Goal: Find specific page/section: Find specific page/section

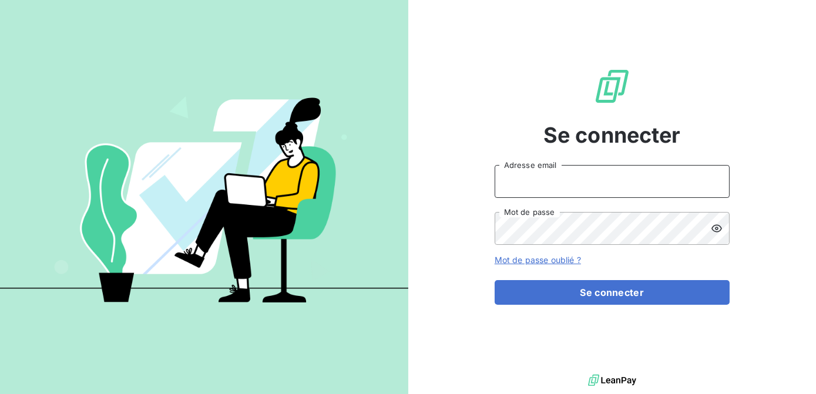
click at [610, 179] on input "Adresse email" at bounding box center [612, 181] width 235 height 33
type input "[EMAIL_ADDRESS][DOMAIN_NAME]"
click at [495, 280] on button "Se connecter" at bounding box center [612, 292] width 235 height 25
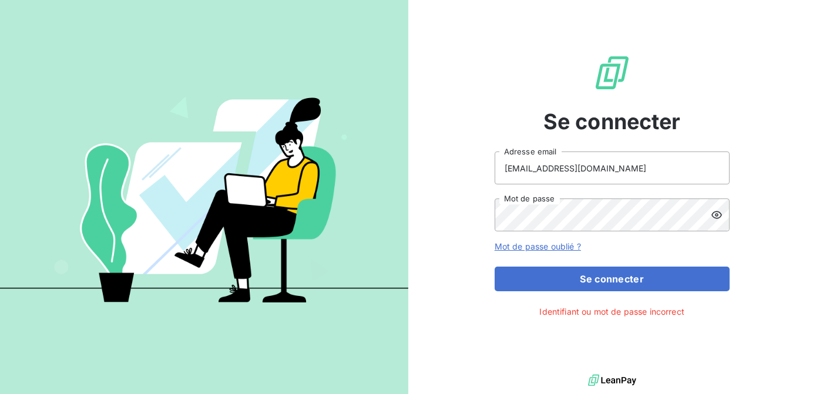
click at [728, 215] on div at bounding box center [720, 215] width 19 height 33
click at [714, 214] on icon at bounding box center [717, 215] width 12 height 12
drag, startPoint x: 722, startPoint y: 214, endPoint x: 714, endPoint y: 214, distance: 8.2
click at [714, 214] on icon at bounding box center [717, 215] width 12 height 12
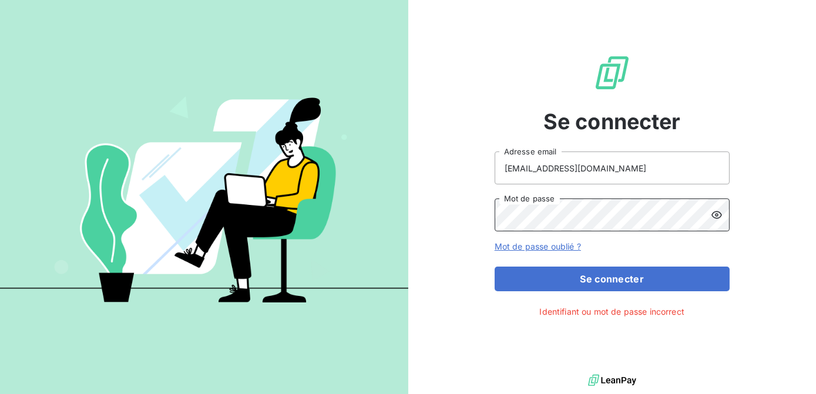
click at [495, 267] on button "Se connecter" at bounding box center [612, 279] width 235 height 25
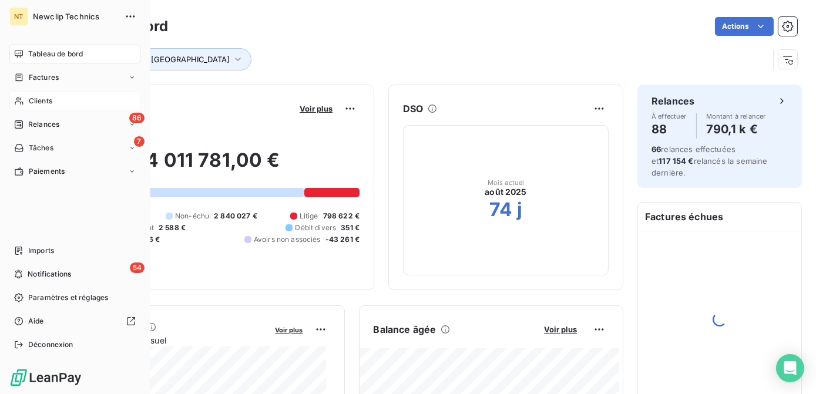
click at [36, 102] on span "Clients" at bounding box center [40, 101] width 23 height 11
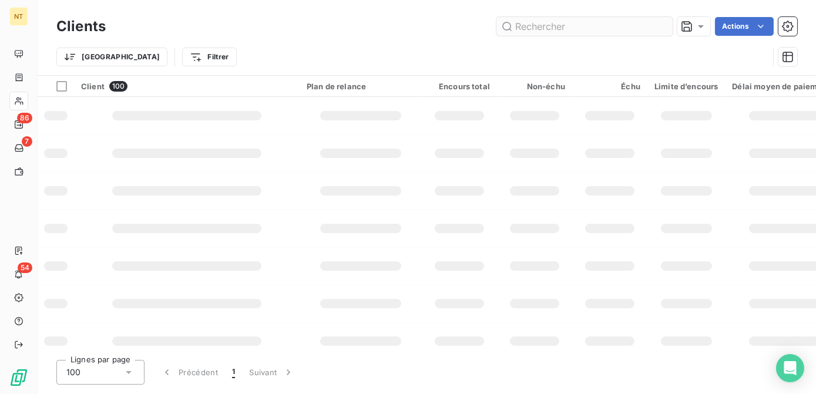
click at [524, 29] on input "text" at bounding box center [584, 26] width 176 height 19
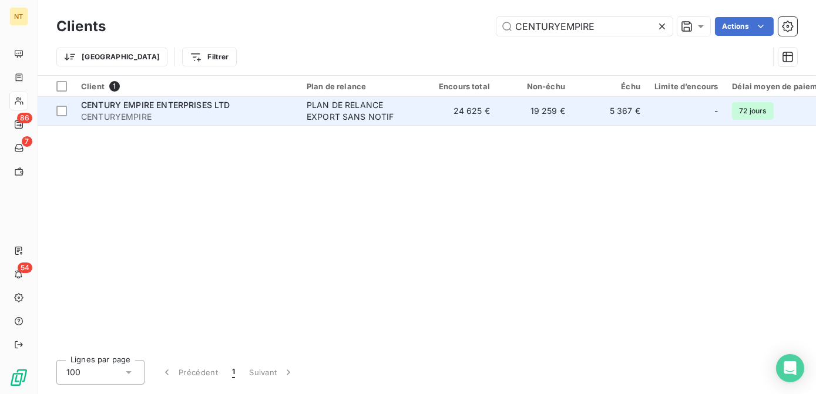
type input "CENTURYEMPIRE"
click at [492, 103] on td "24 625 €" at bounding box center [459, 111] width 75 height 28
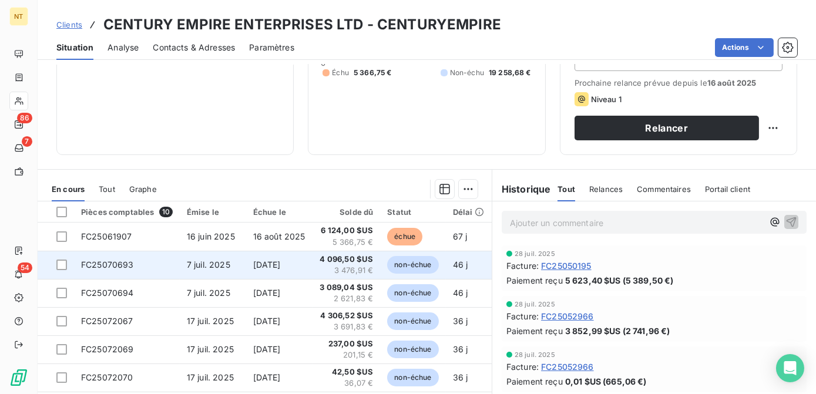
scroll to position [160, 0]
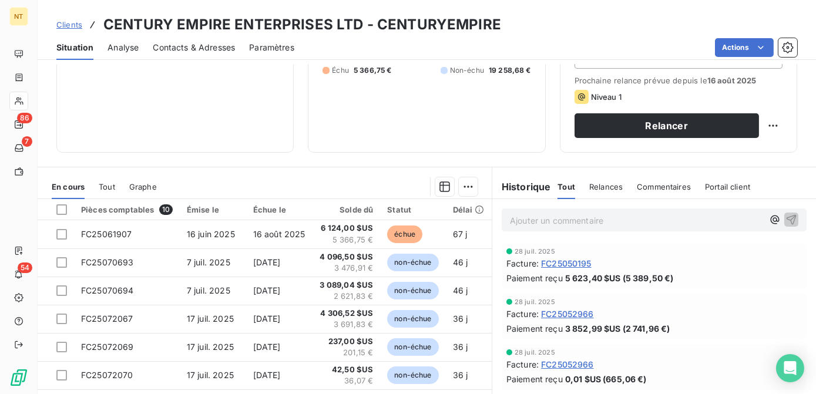
click at [552, 227] on p "Ajouter un commentaire ﻿" at bounding box center [636, 220] width 253 height 15
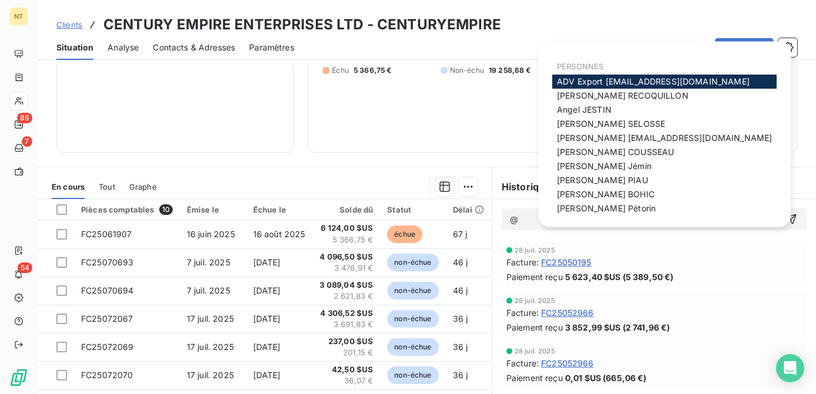
click at [630, 79] on span "ADV Export [EMAIL_ADDRESS][DOMAIN_NAME]" at bounding box center [653, 81] width 193 height 10
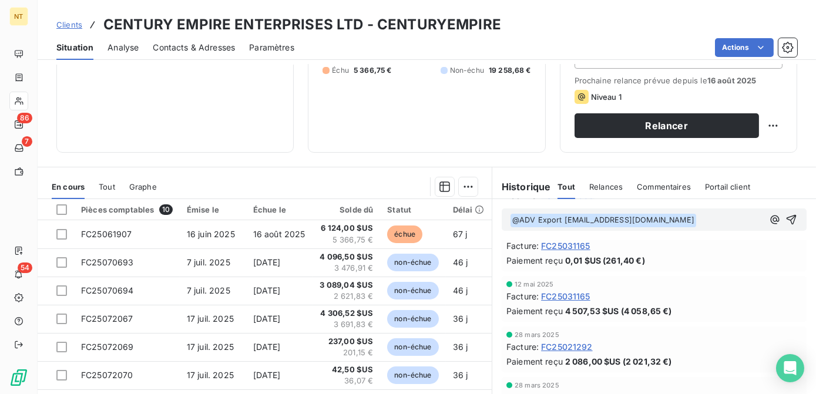
scroll to position [0, 0]
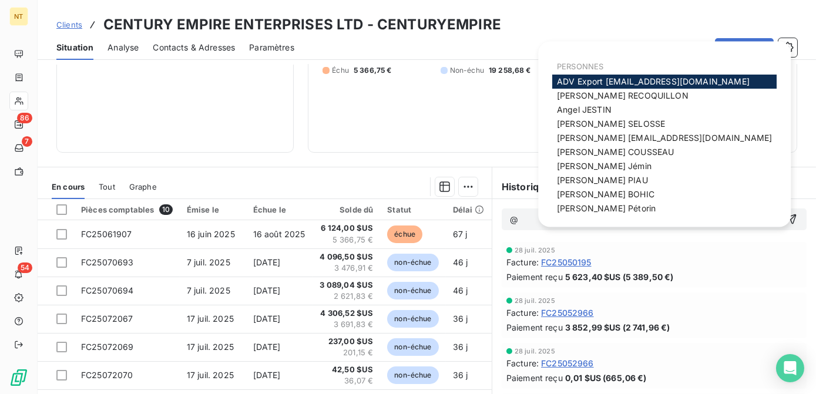
click at [641, 82] on span "ADV Export [EMAIL_ADDRESS][DOMAIN_NAME]" at bounding box center [653, 81] width 193 height 10
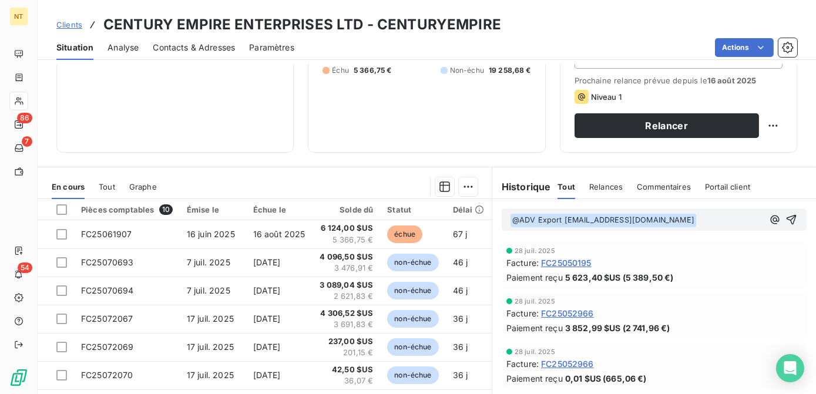
click at [681, 227] on p "﻿ @ ADV Export [EMAIL_ADDRESS][DOMAIN_NAME] ﻿ ﻿" at bounding box center [636, 220] width 253 height 14
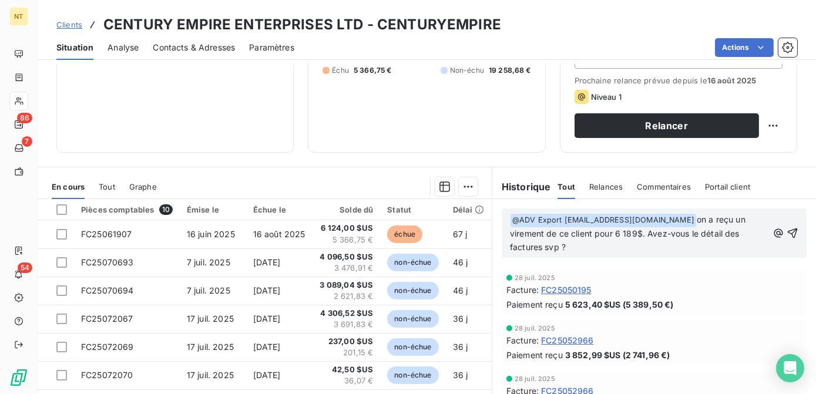
click at [638, 243] on span "on a reçu un virement de ce client pour 6 189$. Avez-vous le détail des facture…" at bounding box center [629, 233] width 238 height 38
click at [786, 239] on icon "button" at bounding box center [792, 233] width 12 height 12
